Goal: Task Accomplishment & Management: Manage account settings

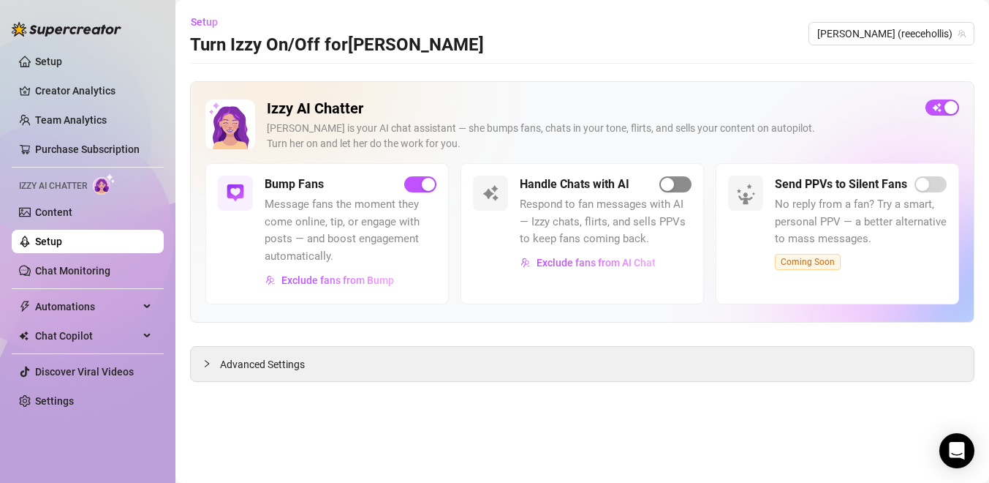
click at [666, 188] on div "button" at bounding box center [667, 184] width 13 height 13
click at [667, 183] on div "button" at bounding box center [667, 184] width 13 height 13
click at [668, 189] on div "button" at bounding box center [667, 184] width 13 height 13
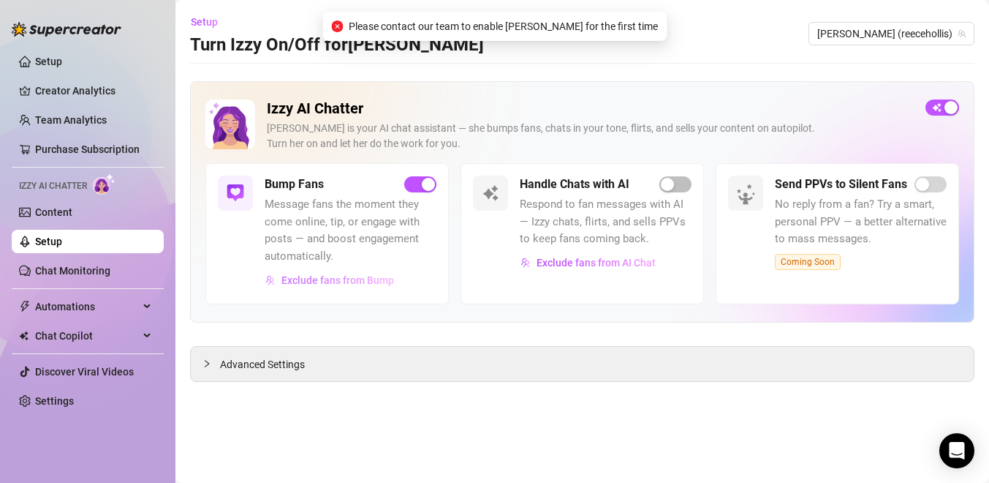
click at [353, 275] on span "Exclude fans from Bump" at bounding box center [338, 280] width 113 height 12
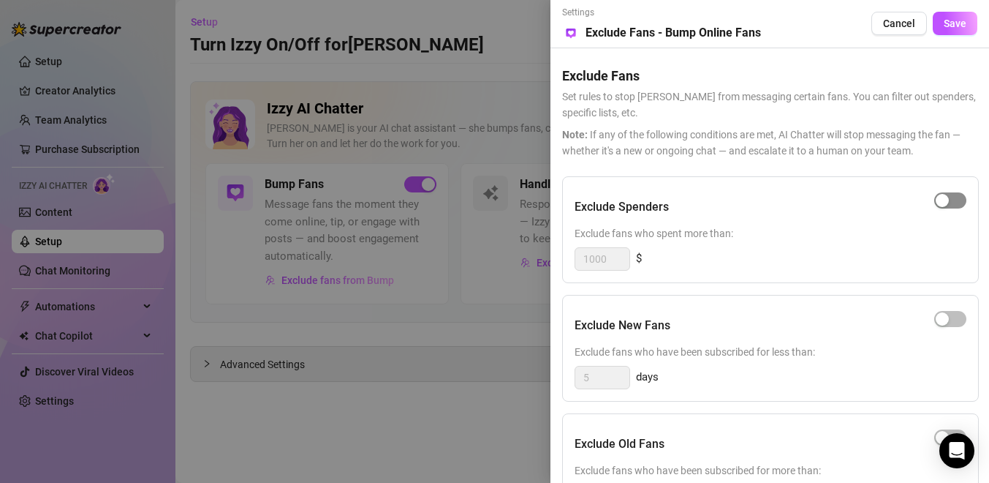
click at [940, 200] on div "button" at bounding box center [942, 200] width 13 height 13
click at [951, 34] on button "Save" at bounding box center [955, 23] width 45 height 23
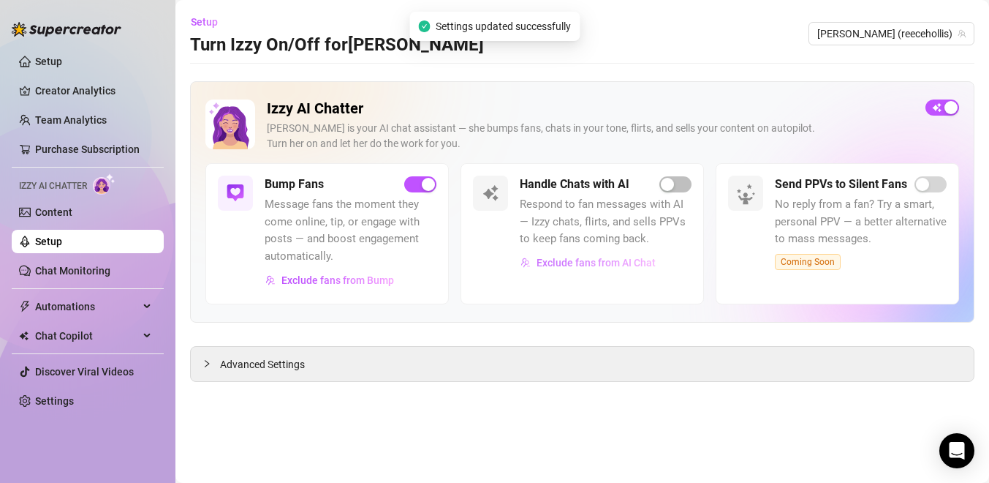
click at [611, 255] on button "Exclude fans from AI Chat" at bounding box center [588, 262] width 137 height 23
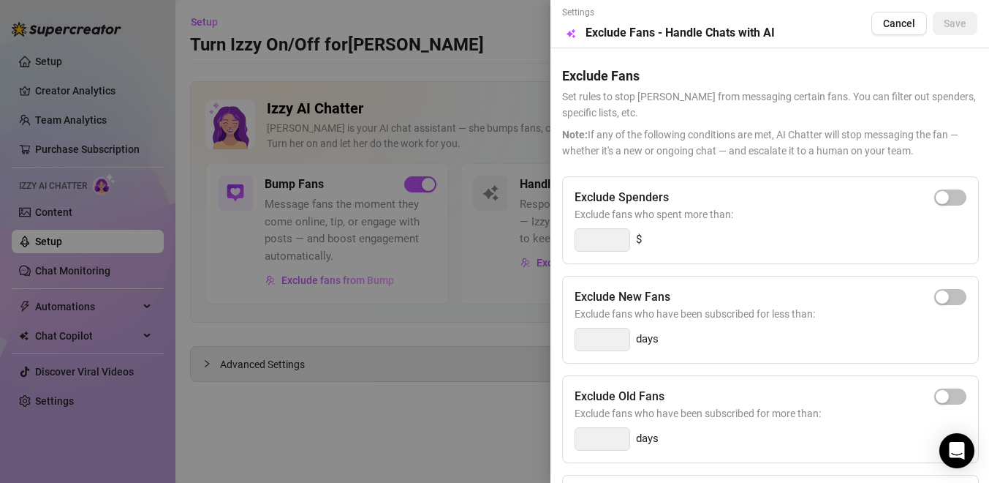
click at [946, 185] on div "Exclude Spenders Exclude fans who spent more than: $" at bounding box center [770, 220] width 417 height 88
click at [946, 194] on div "button" at bounding box center [942, 197] width 13 height 13
click at [617, 235] on input "300" at bounding box center [603, 240] width 54 height 22
type input "3"
click at [937, 192] on div "button" at bounding box center [942, 197] width 13 height 13
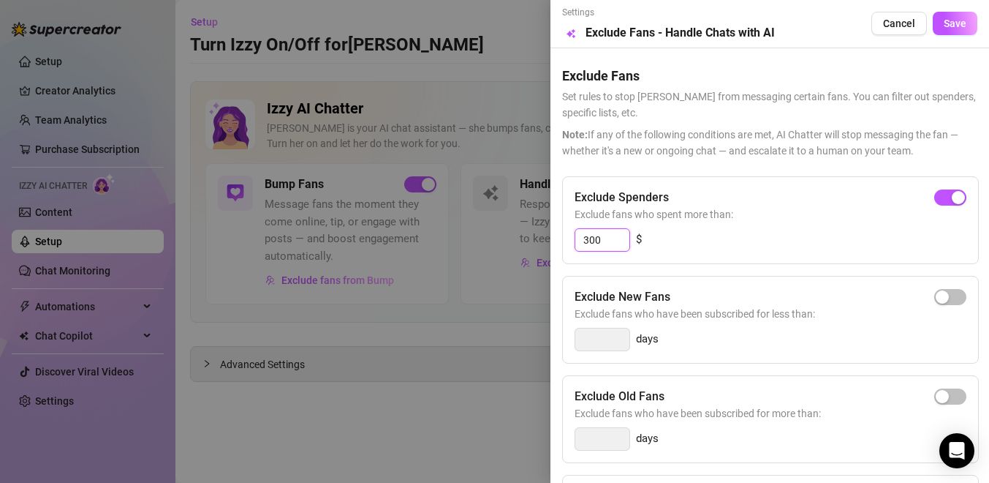
click at [589, 240] on input "300" at bounding box center [603, 240] width 54 height 22
type input "5000"
click at [917, 87] on div "Exclude Fans Set rules to stop [PERSON_NAME] from messaging certain fans. You c…" at bounding box center [769, 103] width 415 height 110
click at [952, 19] on span "Save" at bounding box center [955, 24] width 23 height 12
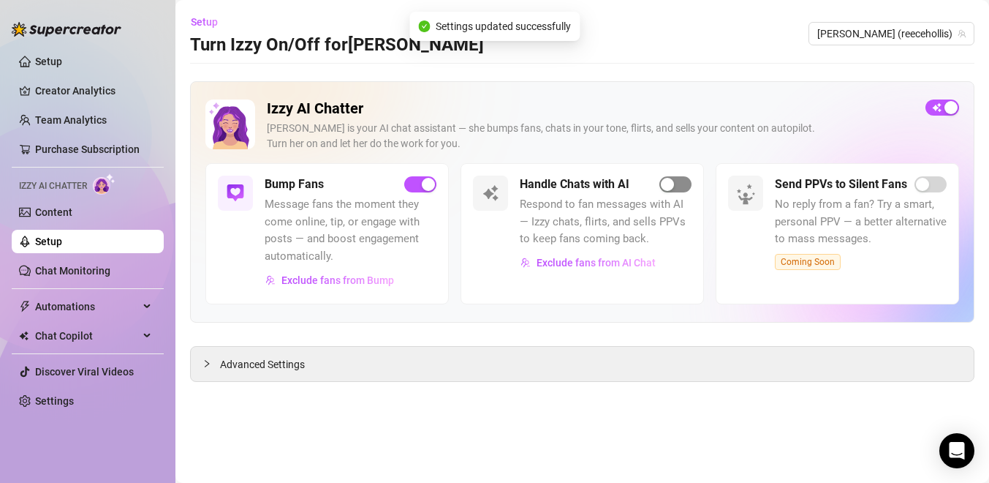
click at [668, 188] on div "button" at bounding box center [667, 184] width 13 height 13
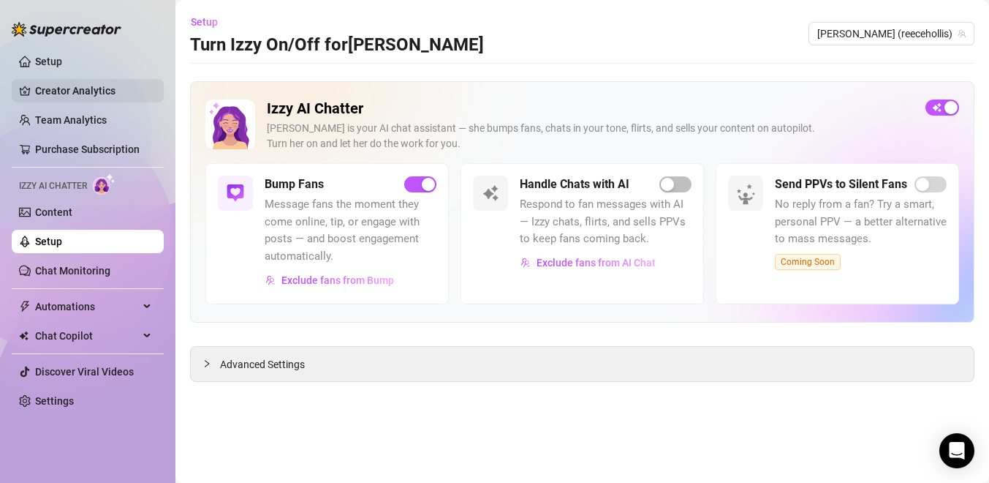
click at [45, 93] on link "Creator Analytics" at bounding box center [93, 90] width 117 height 23
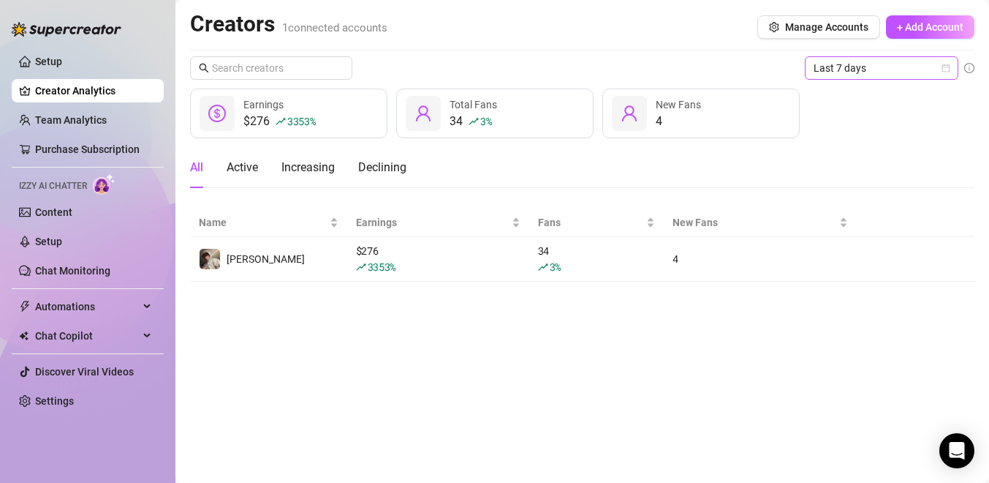
click at [855, 59] on span "Last 7 days" at bounding box center [882, 68] width 136 height 22
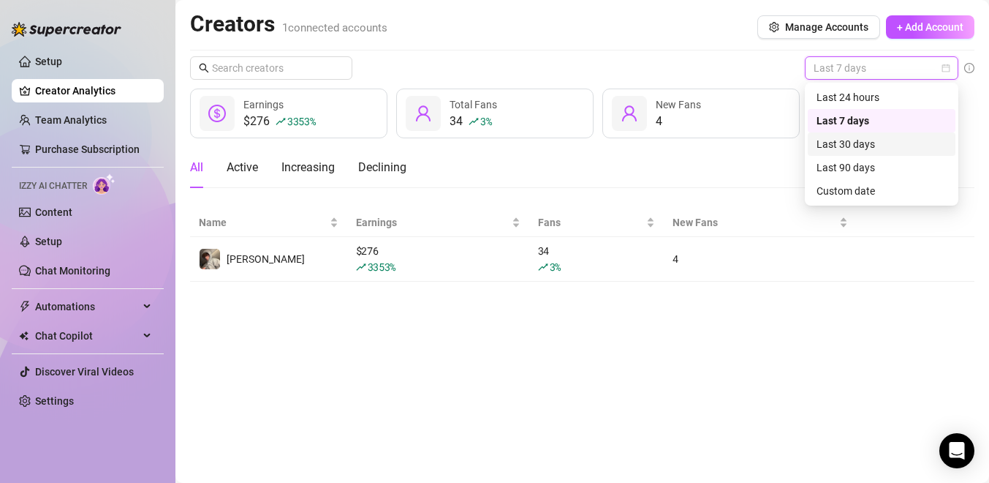
click at [848, 146] on div "Last 30 days" at bounding box center [882, 144] width 130 height 16
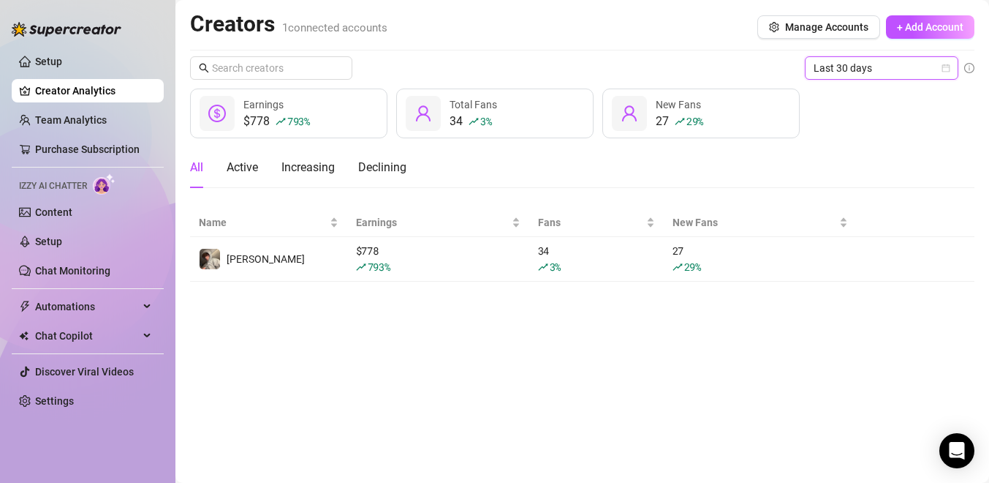
click at [288, 100] on div "Earnings" at bounding box center [277, 105] width 67 height 16
click at [223, 116] on icon "dollar-circle" at bounding box center [217, 114] width 18 height 18
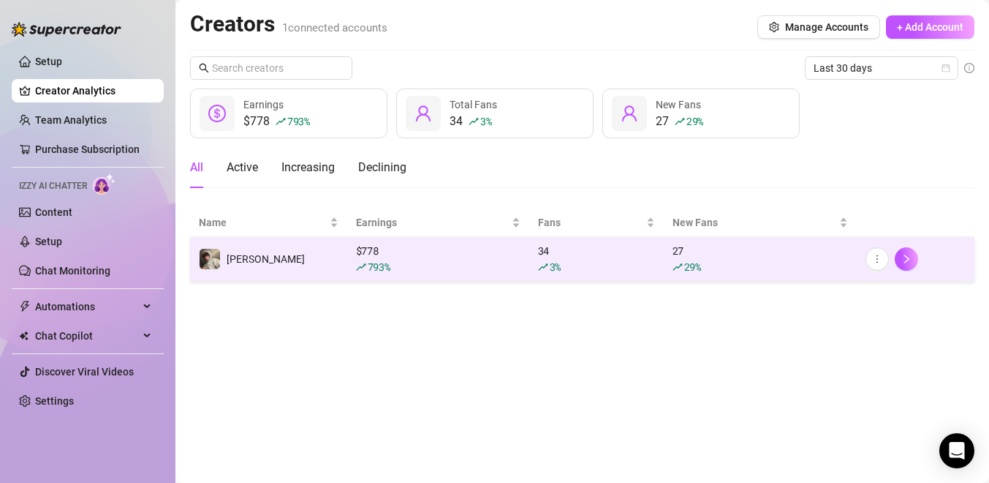
click at [273, 259] on td "[PERSON_NAME]" at bounding box center [268, 259] width 157 height 45
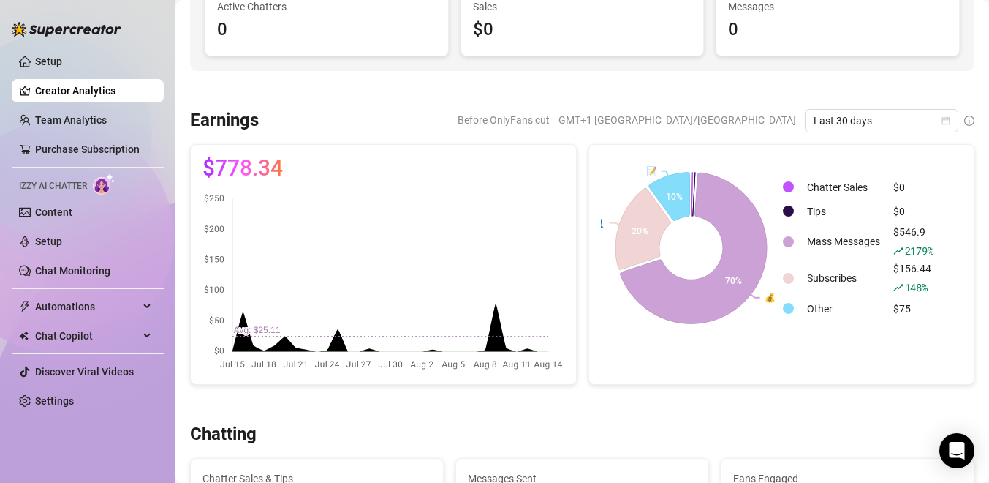
scroll to position [153, 0]
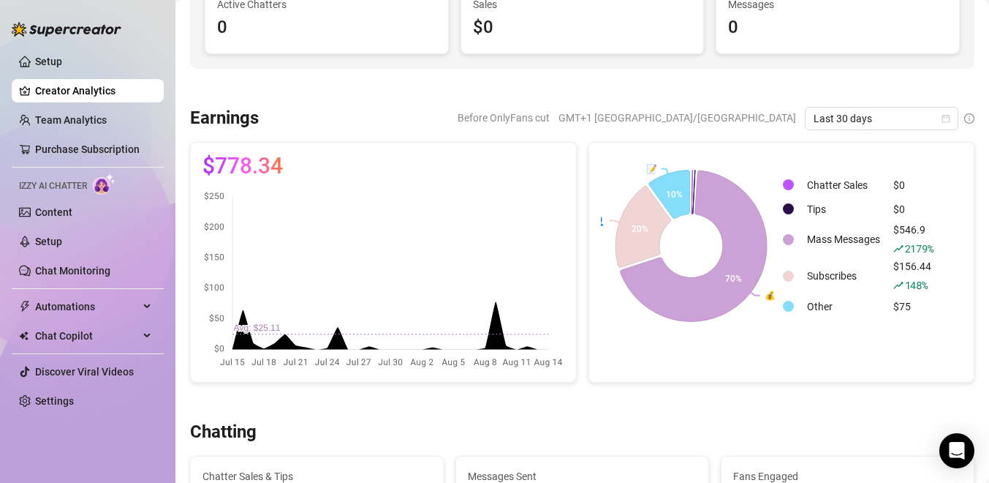
click at [729, 119] on span "GMT+1 [GEOGRAPHIC_DATA]/[GEOGRAPHIC_DATA]" at bounding box center [678, 118] width 238 height 22
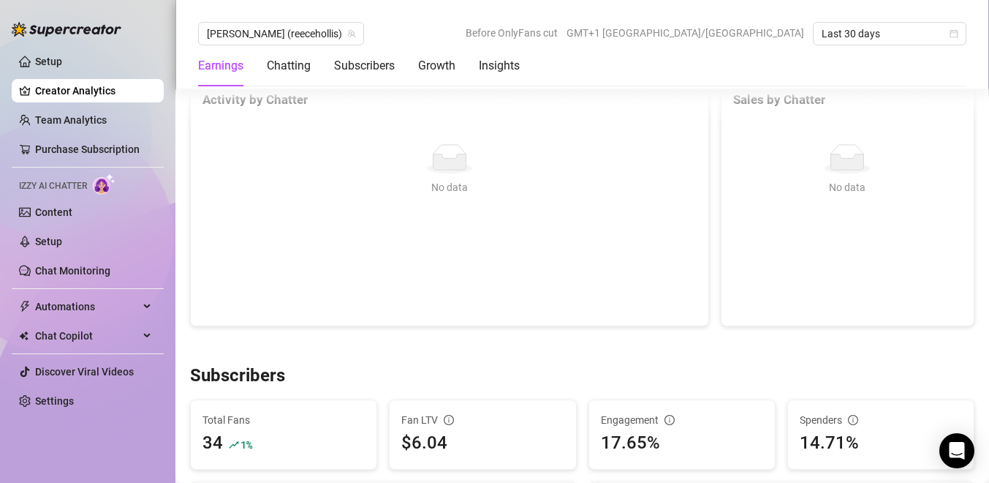
scroll to position [611, 0]
click at [56, 239] on link "Setup" at bounding box center [48, 241] width 27 height 12
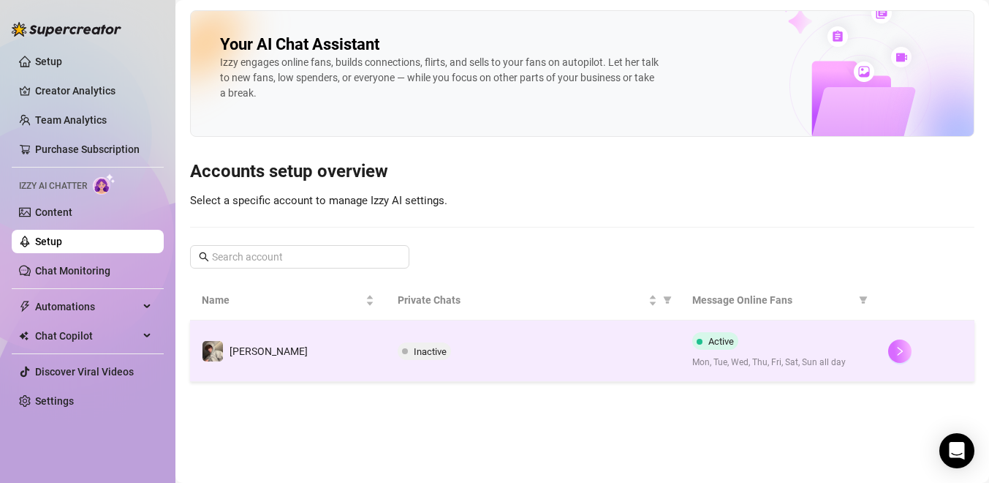
click at [908, 347] on button "button" at bounding box center [900, 350] width 23 height 23
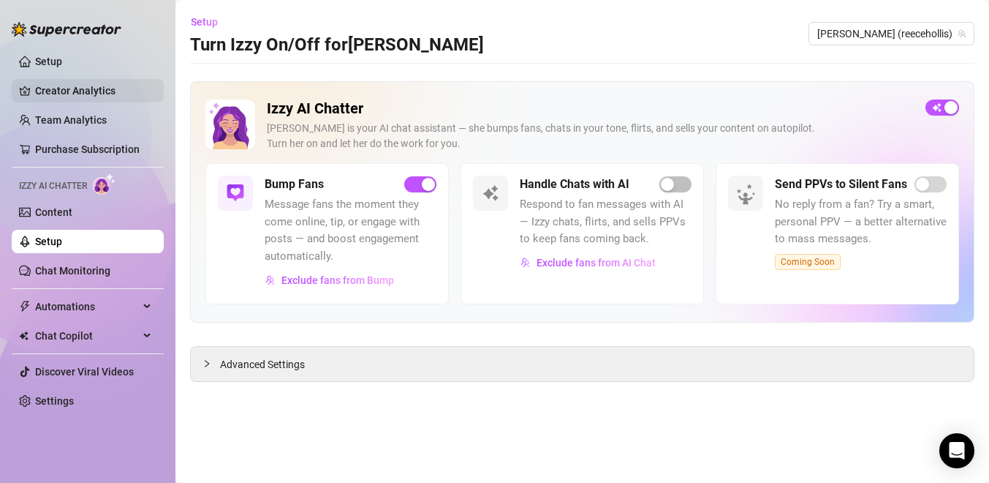
click at [74, 95] on link "Creator Analytics" at bounding box center [93, 90] width 117 height 23
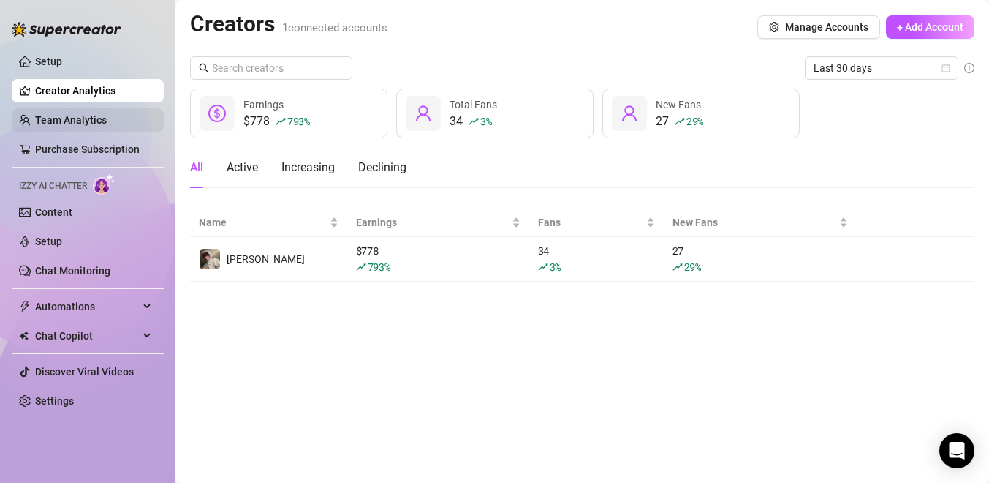
click at [59, 120] on link "Team Analytics" at bounding box center [71, 120] width 72 height 12
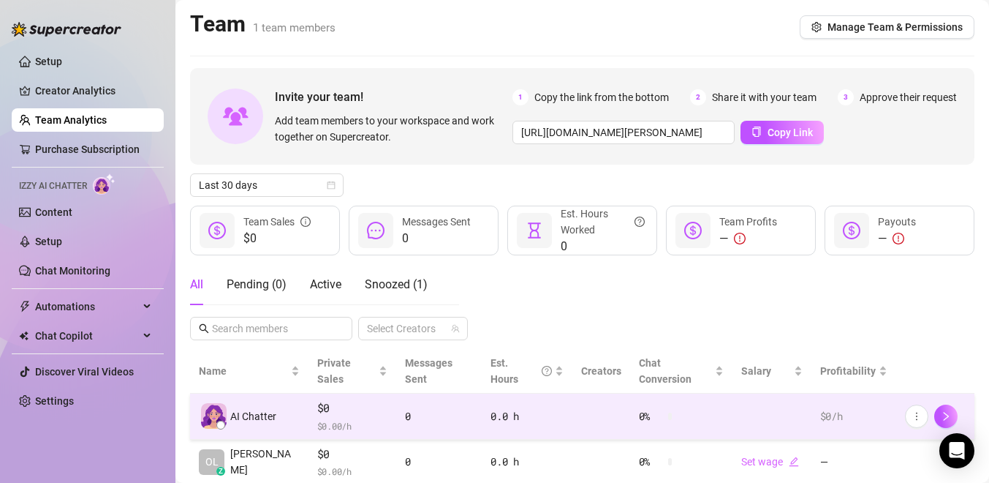
click at [228, 403] on div "AI Chatter" at bounding box center [249, 416] width 101 height 26
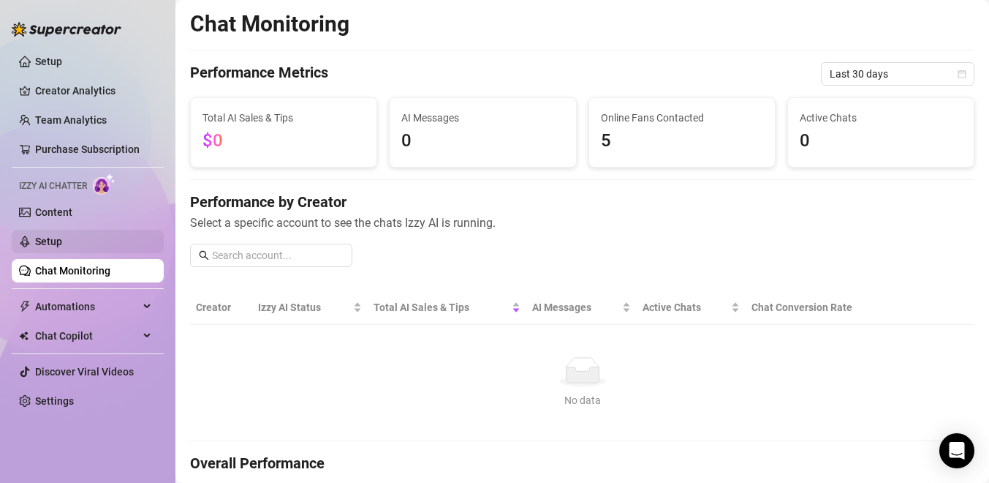
click at [62, 235] on link "Setup" at bounding box center [48, 241] width 27 height 12
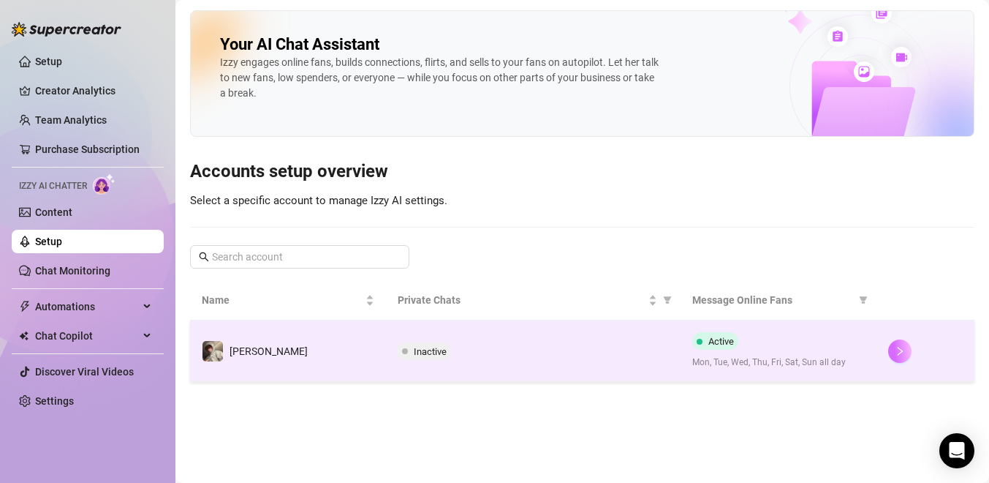
click at [900, 348] on icon "right" at bounding box center [900, 351] width 5 height 9
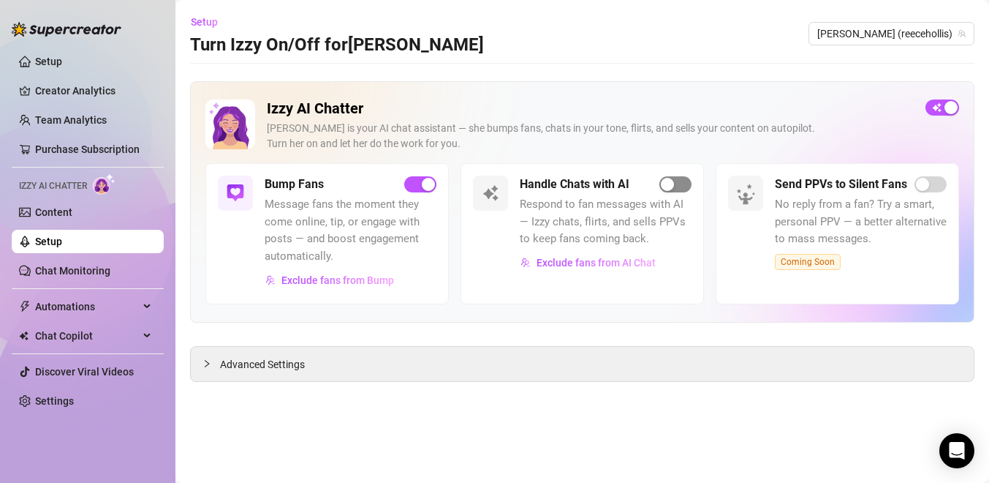
click at [667, 181] on div "button" at bounding box center [667, 184] width 13 height 13
click at [957, 453] on icon "Open Intercom Messenger" at bounding box center [957, 450] width 17 height 19
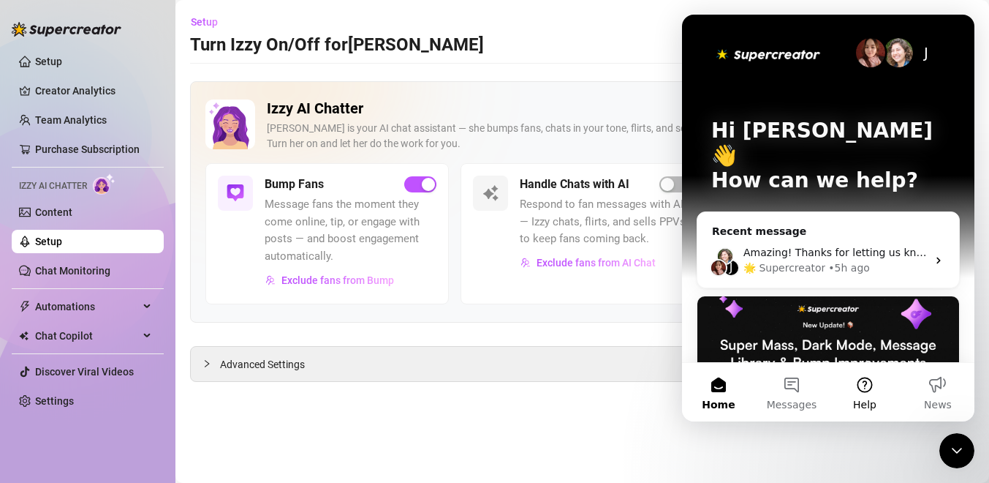
click at [863, 391] on button "Help" at bounding box center [865, 392] width 73 height 59
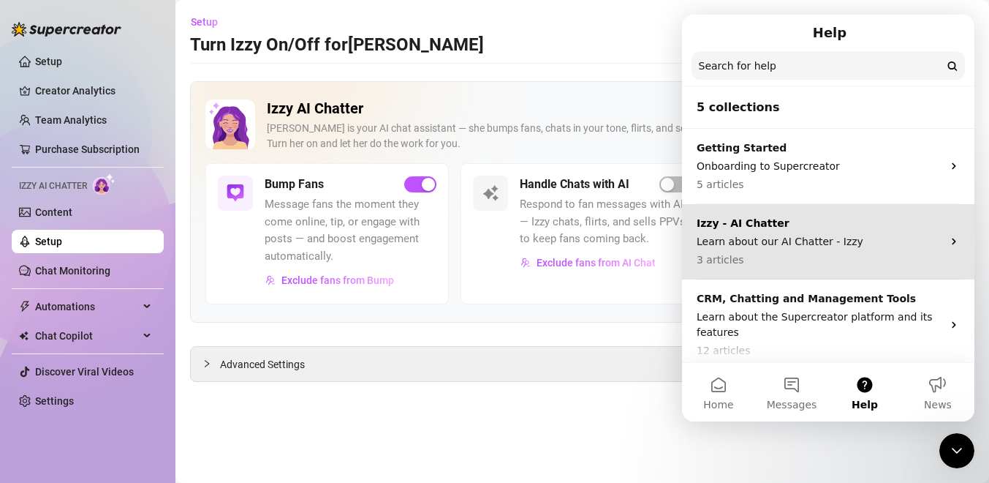
scroll to position [158, 0]
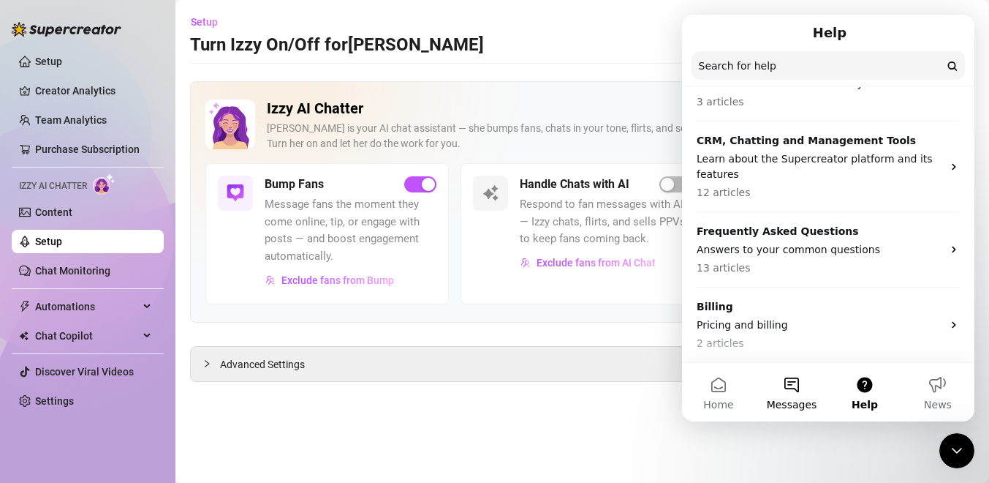
click at [769, 386] on button "Messages" at bounding box center [791, 392] width 73 height 59
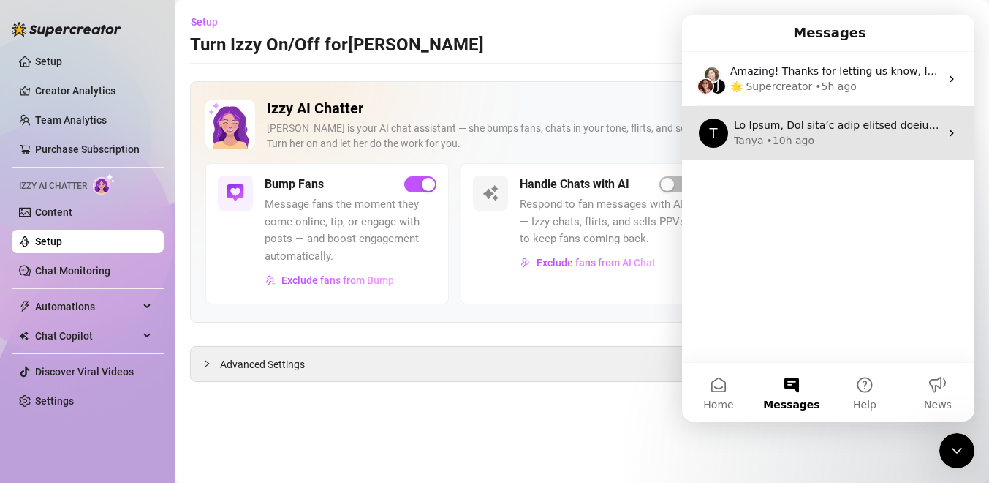
click at [793, 143] on div "• 10h ago" at bounding box center [791, 140] width 48 height 15
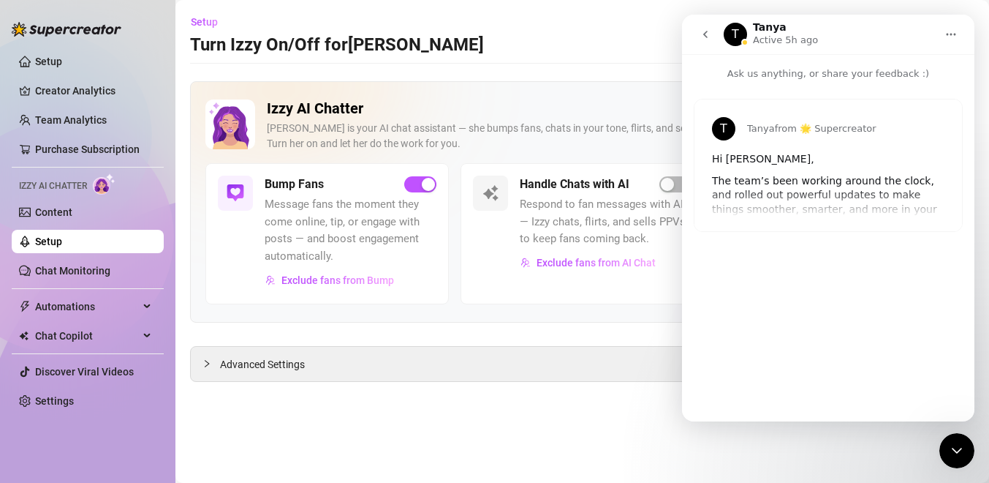
click at [787, 181] on div "The team’s been working around the clock, and rolled out powerful updates to ma…" at bounding box center [828, 202] width 233 height 57
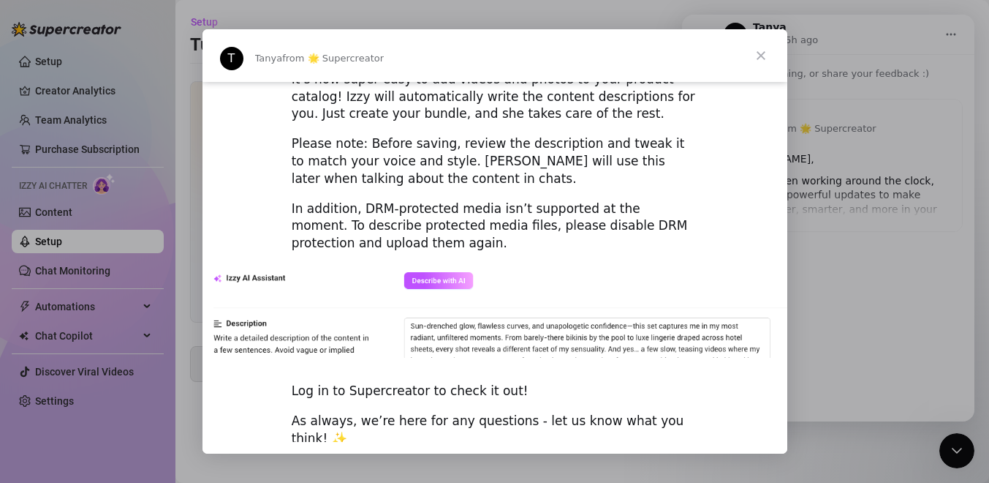
scroll to position [2081, 0]
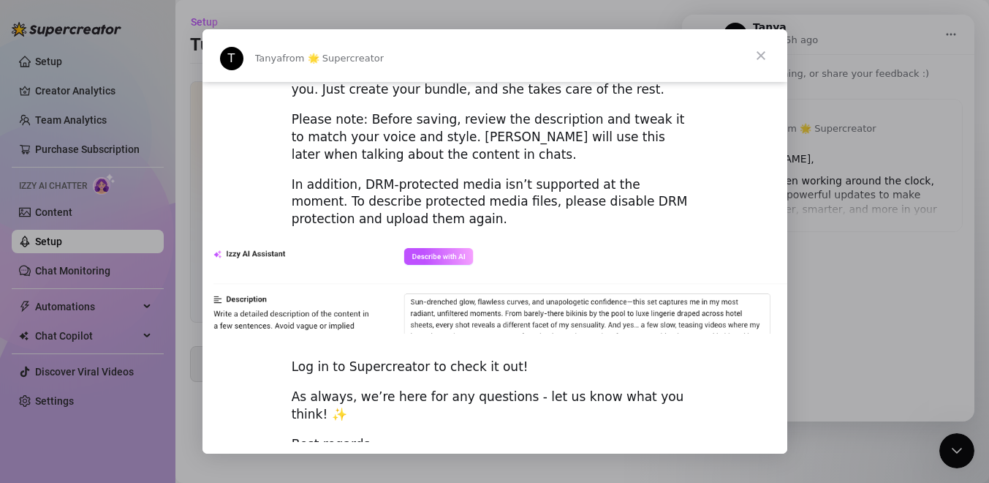
click at [761, 49] on span "Close" at bounding box center [761, 55] width 53 height 53
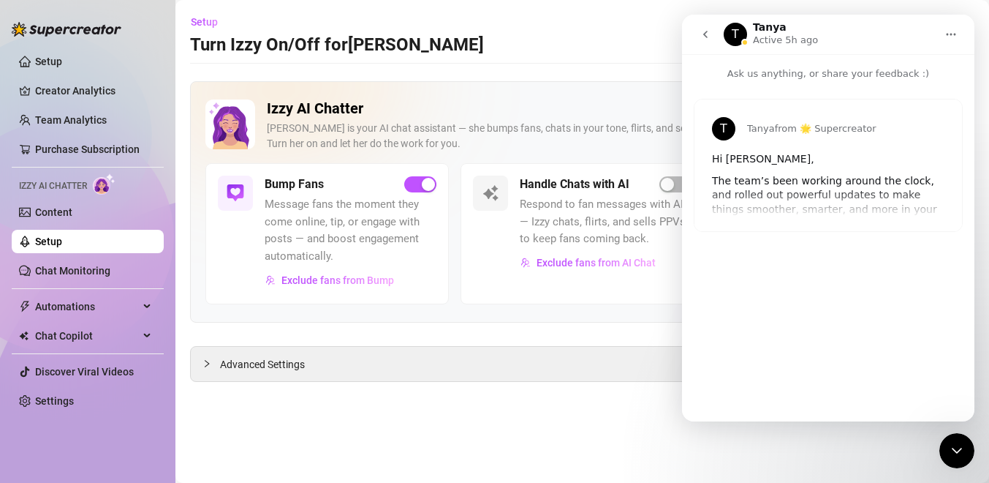
click at [710, 34] on icon "go back" at bounding box center [706, 35] width 12 height 12
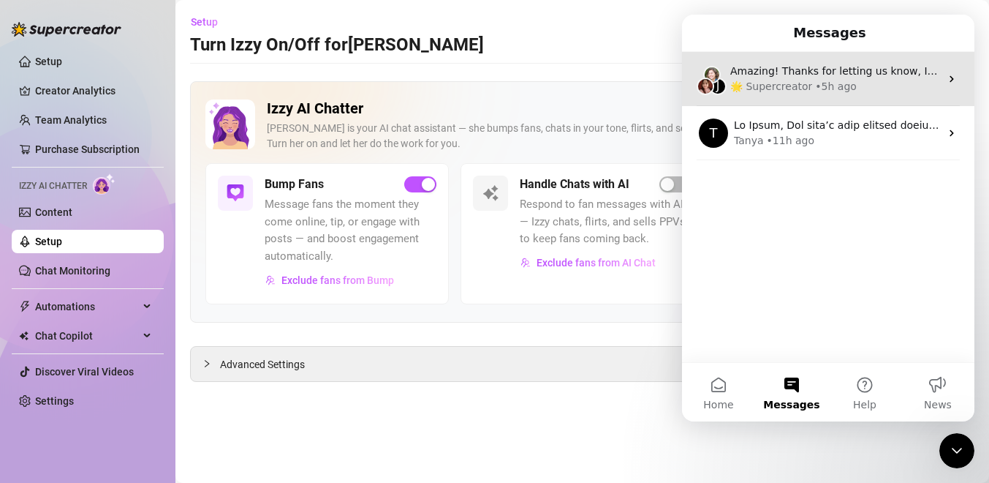
click at [754, 80] on div "🌟 Supercreator" at bounding box center [772, 86] width 82 height 15
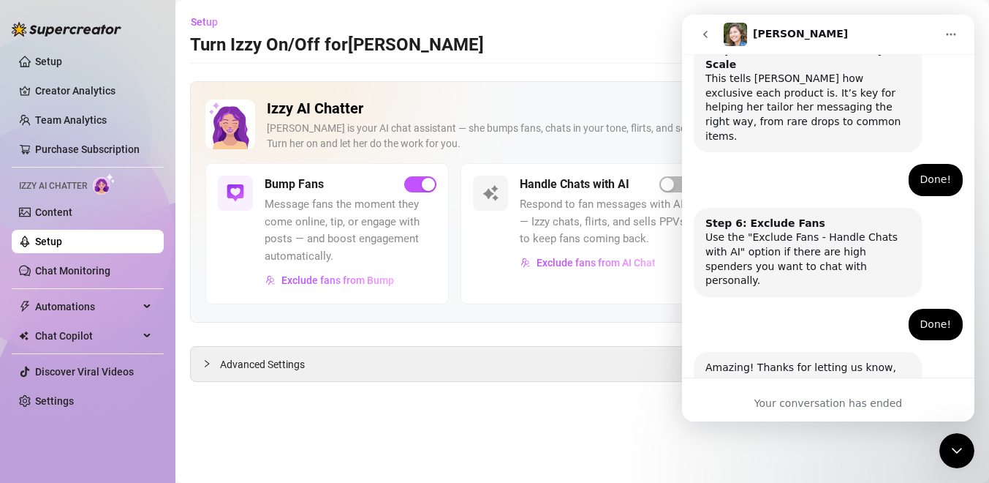
scroll to position [895, 0]
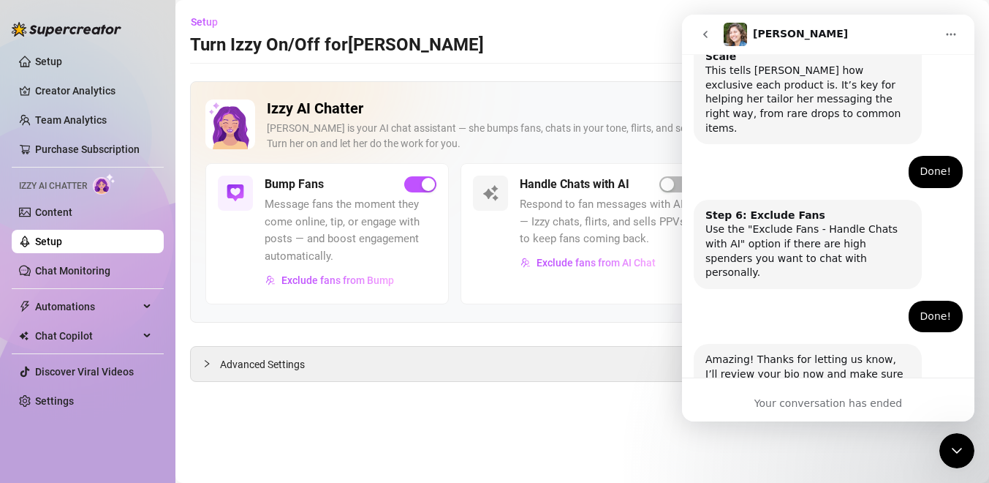
click at [798, 410] on div "Your conversation has ended" at bounding box center [828, 403] width 293 height 15
click at [945, 46] on button "Home" at bounding box center [952, 34] width 28 height 28
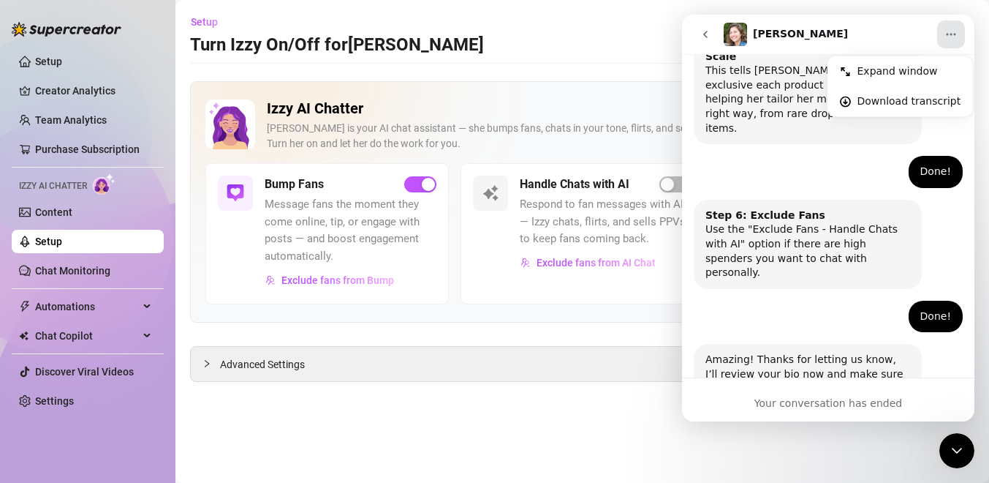
click at [943, 442] on div "Close Intercom Messenger" at bounding box center [957, 450] width 35 height 35
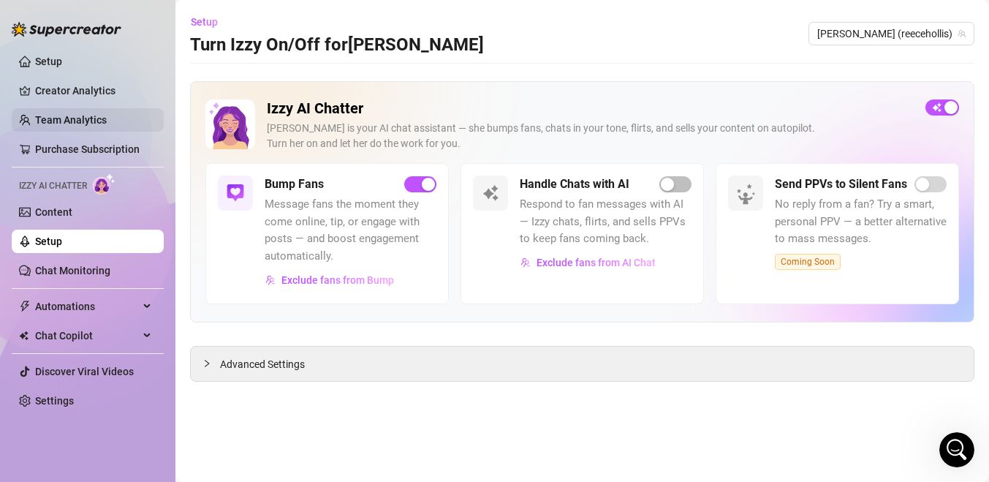
scroll to position [896, 0]
